Goal: Task Accomplishment & Management: Manage account settings

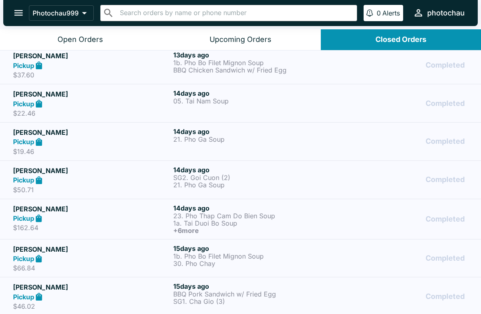
scroll to position [2062, 0]
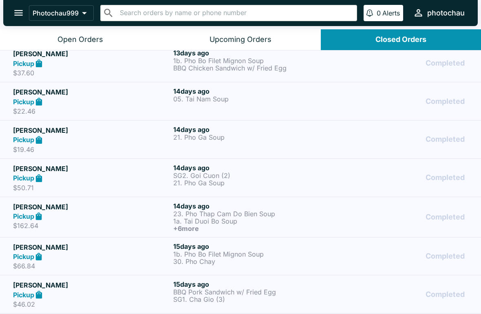
click at [47, 44] on button "Open Orders" at bounding box center [80, 39] width 160 height 21
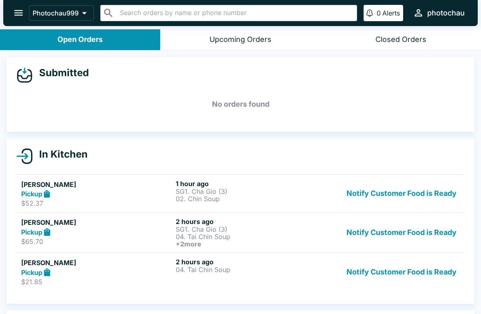
click at [371, 273] on button "Notify Customer Food is Ready" at bounding box center [401, 272] width 117 height 28
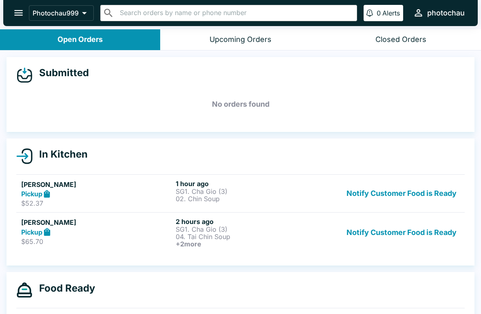
click at [377, 234] on button "Notify Customer Food is Ready" at bounding box center [401, 233] width 117 height 30
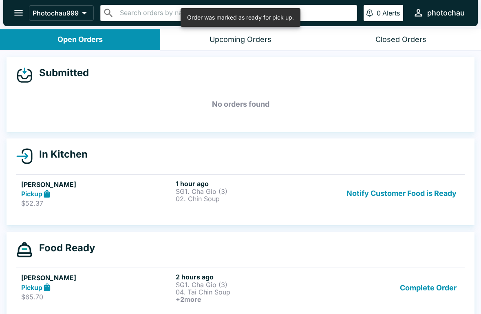
click at [386, 187] on button "Notify Customer Food is Ready" at bounding box center [401, 194] width 117 height 28
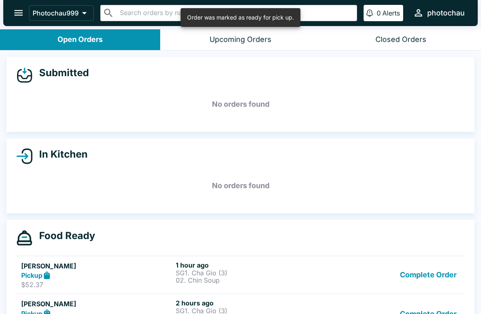
click at [427, 274] on button "Complete Order" at bounding box center [428, 275] width 63 height 28
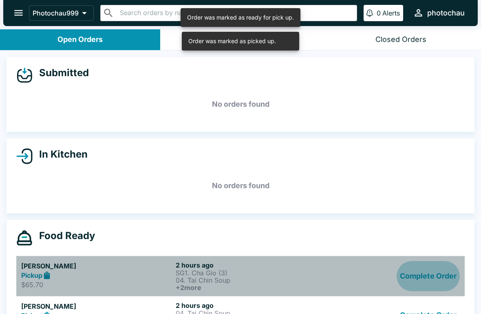
click at [433, 290] on button "Complete Order" at bounding box center [428, 276] width 63 height 30
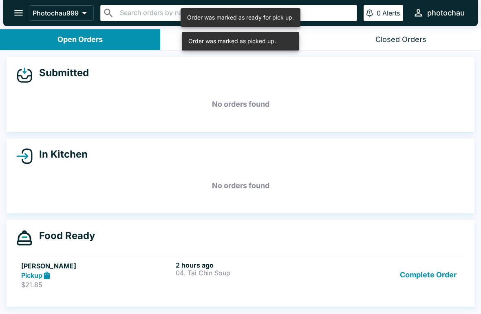
click at [432, 273] on button "Complete Order" at bounding box center [428, 275] width 63 height 28
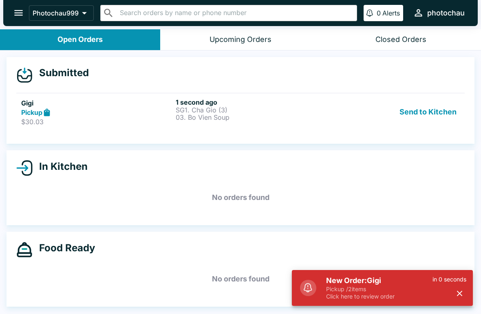
scroll to position [1, 0]
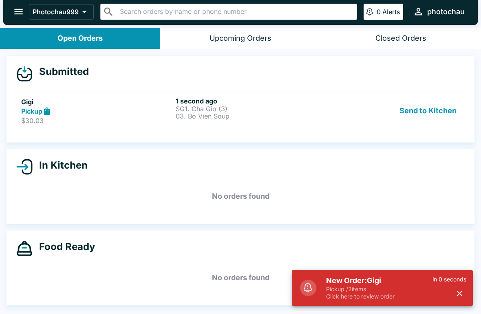
click at [446, 118] on button "Send to Kitchen" at bounding box center [428, 111] width 64 height 28
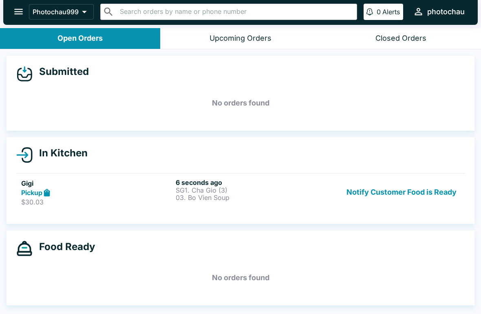
scroll to position [1, 0]
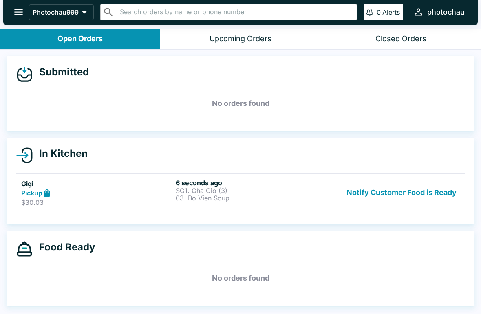
click at [219, 47] on button "Upcoming Orders" at bounding box center [240, 39] width 160 height 21
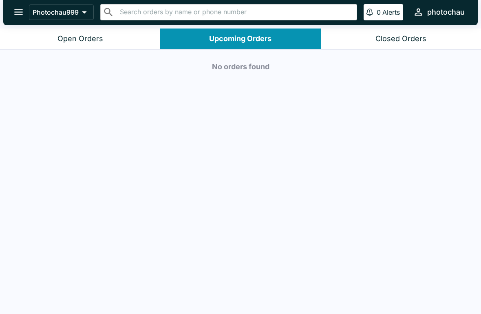
click at [80, 32] on button "Open Orders" at bounding box center [80, 39] width 160 height 21
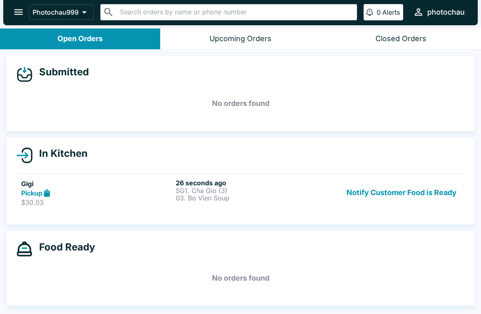
click at [102, 207] on link "Gigi Pickup $30.03 26 seconds ago SG1. Cha Gio (3) 03. Bo Vien Soup Notify Cust…" at bounding box center [240, 193] width 449 height 38
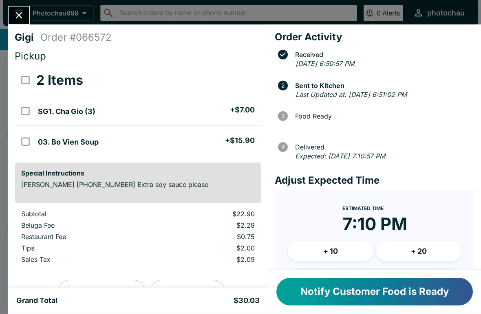
click at [24, 22] on button "Close" at bounding box center [19, 16] width 21 height 18
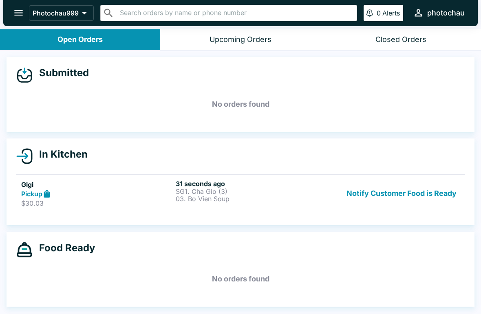
scroll to position [1, 0]
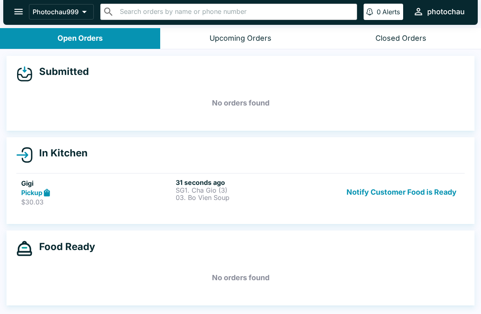
click at [439, 190] on button "Notify Customer Food is Ready" at bounding box center [401, 193] width 117 height 28
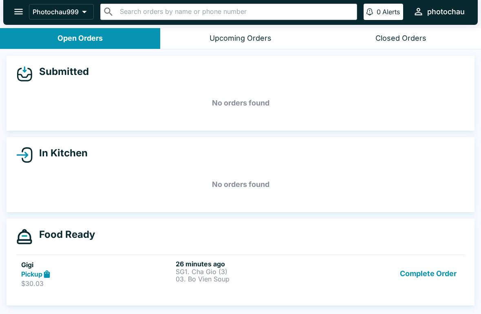
click at [191, 281] on p "03. Bo Vien Soup" at bounding box center [251, 279] width 151 height 7
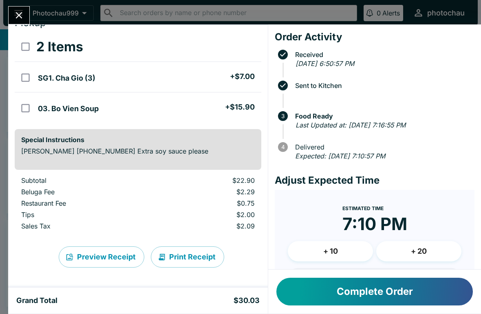
scroll to position [33, 0]
click at [181, 259] on button "Print Receipt" at bounding box center [187, 257] width 73 height 21
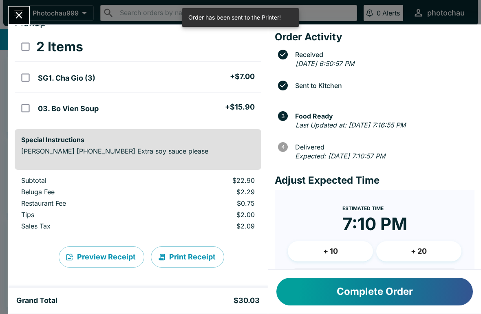
click at [192, 258] on button "Print Receipt" at bounding box center [187, 257] width 73 height 21
click at [120, 263] on button "Preview Receipt" at bounding box center [102, 257] width 86 height 21
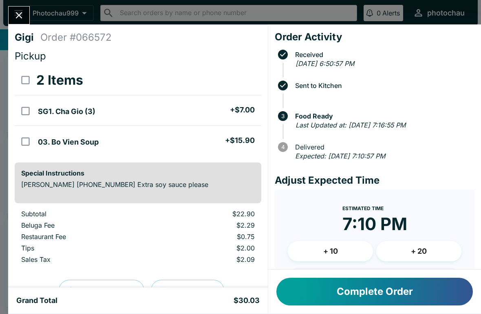
scroll to position [0, 0]
